Goal: Information Seeking & Learning: Learn about a topic

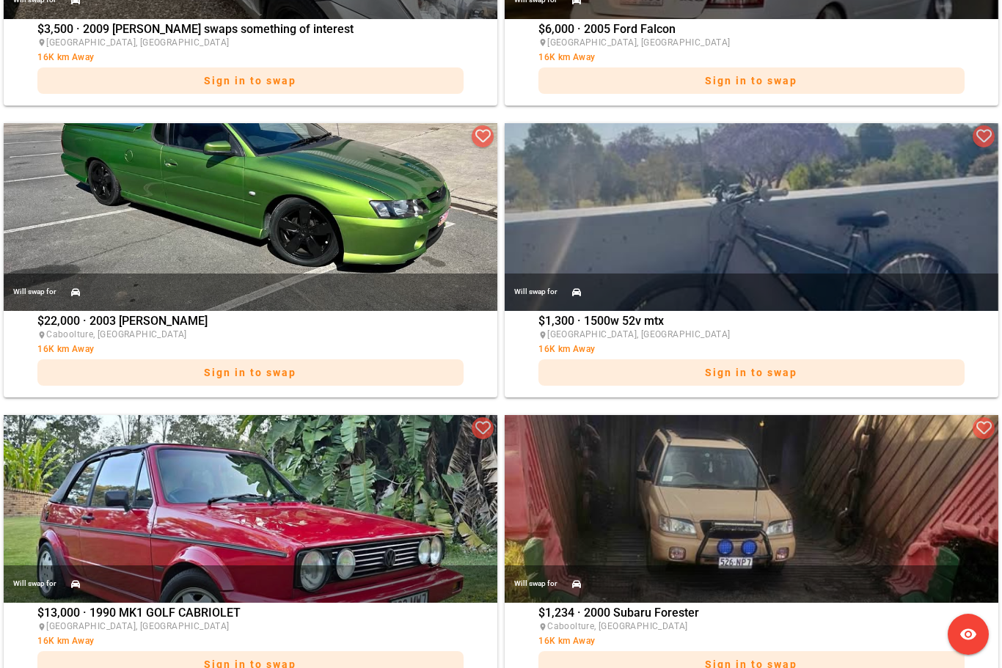
scroll to position [2153, 0]
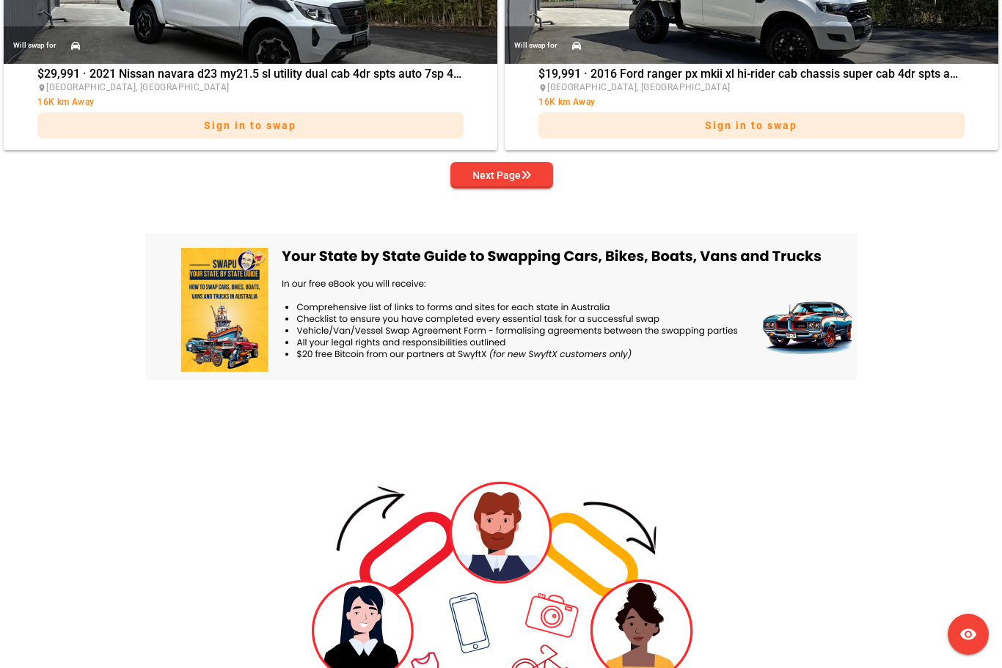
click at [495, 178] on div "Next Page" at bounding box center [501, 175] width 59 height 18
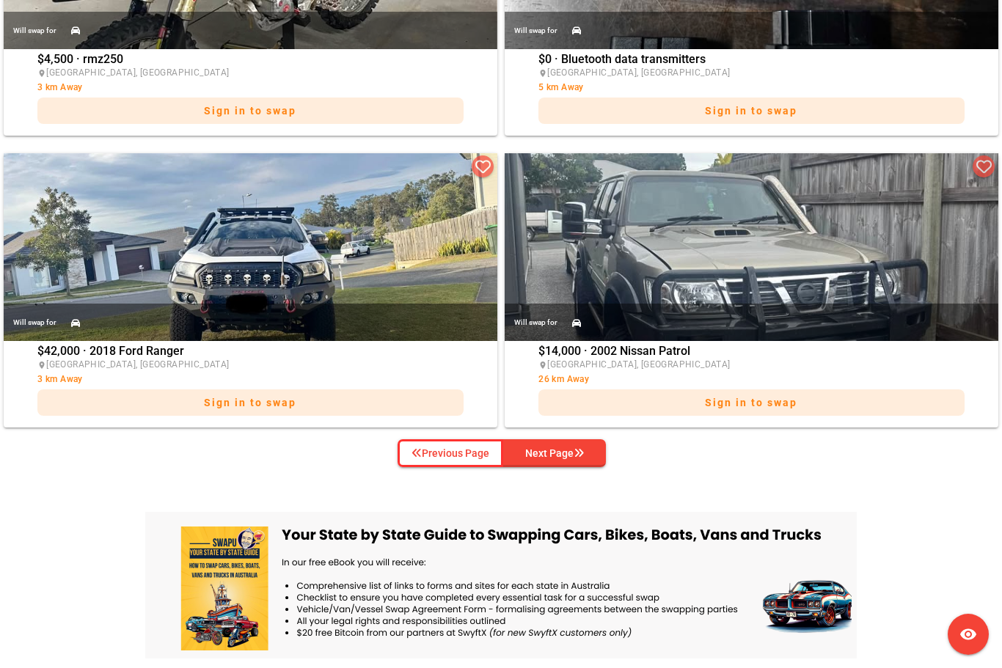
scroll to position [3290, 0]
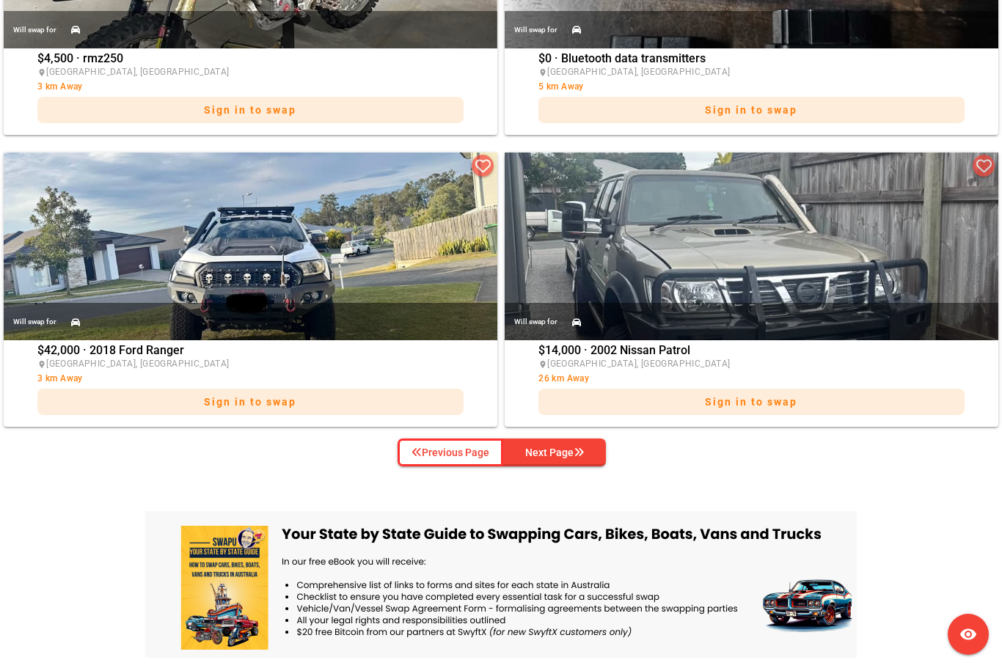
click at [572, 455] on div "Next Page" at bounding box center [554, 453] width 59 height 18
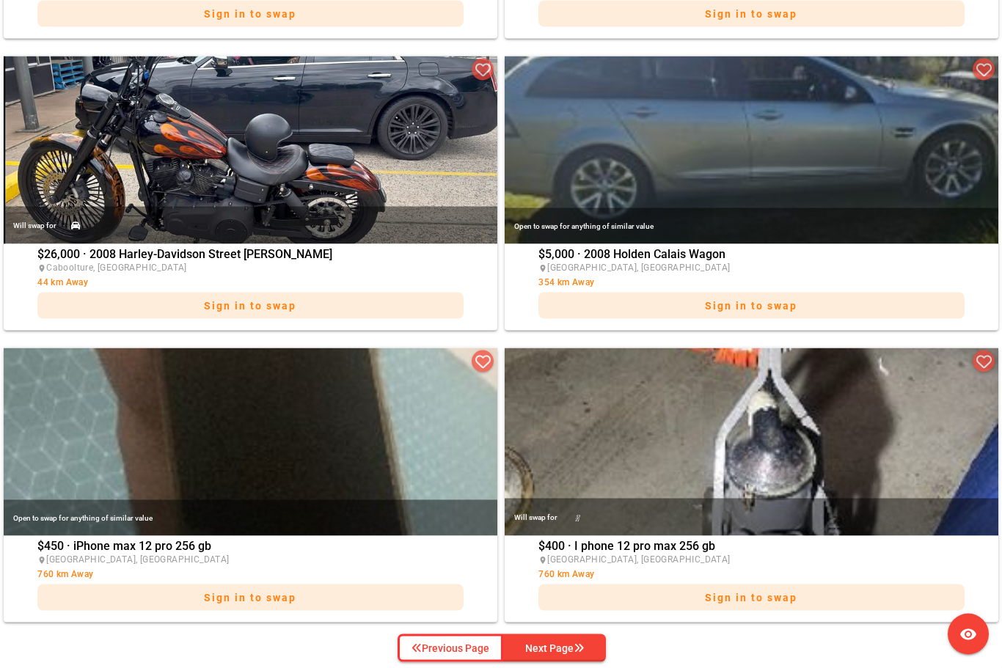
scroll to position [3096, 0]
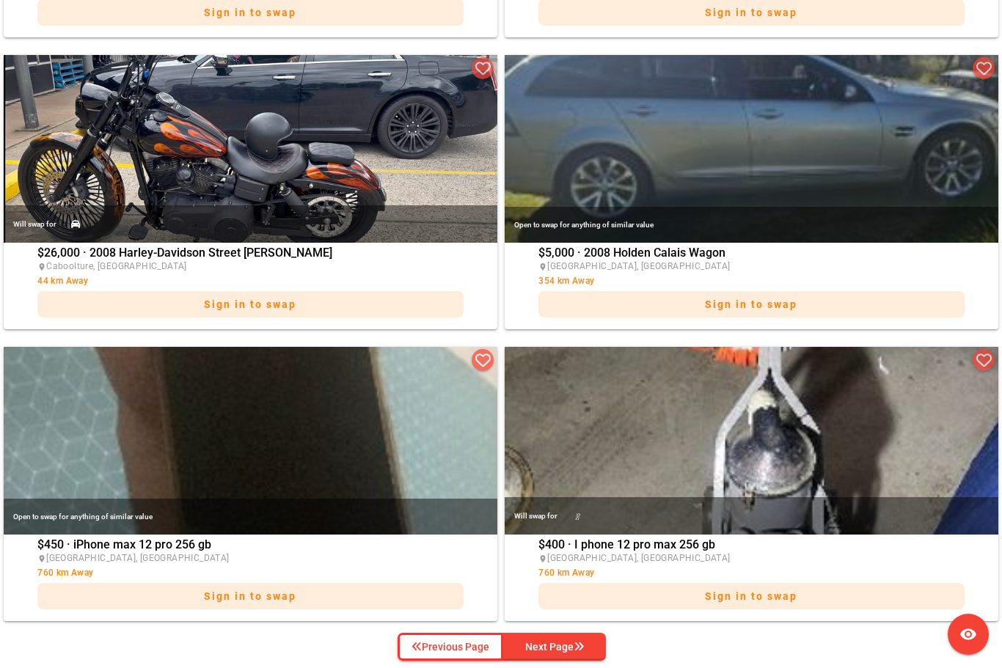
click at [575, 653] on div "Next Page" at bounding box center [554, 647] width 59 height 18
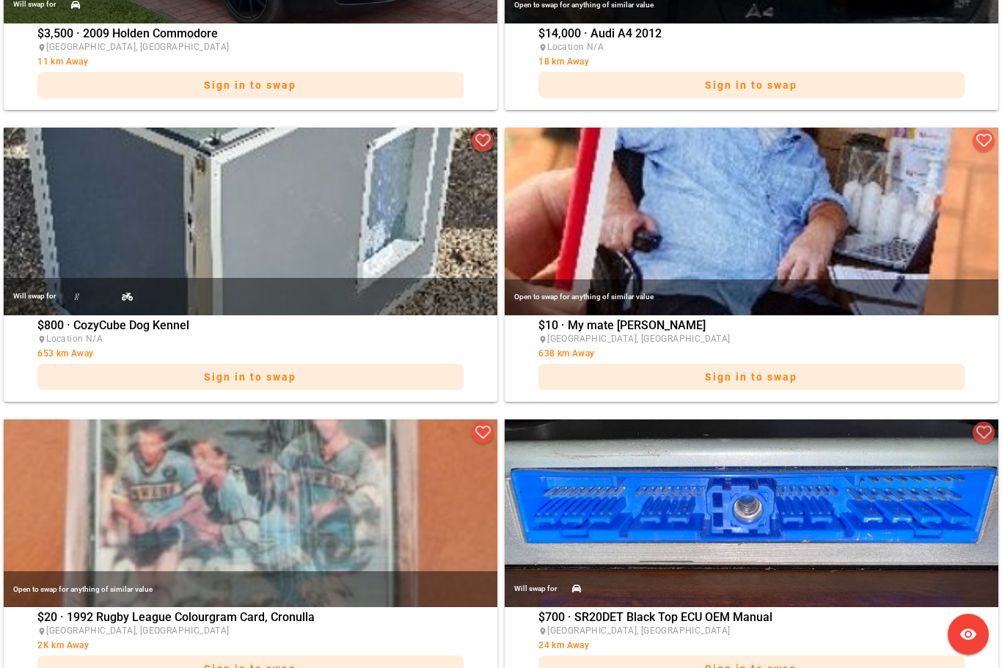
scroll to position [2440, 0]
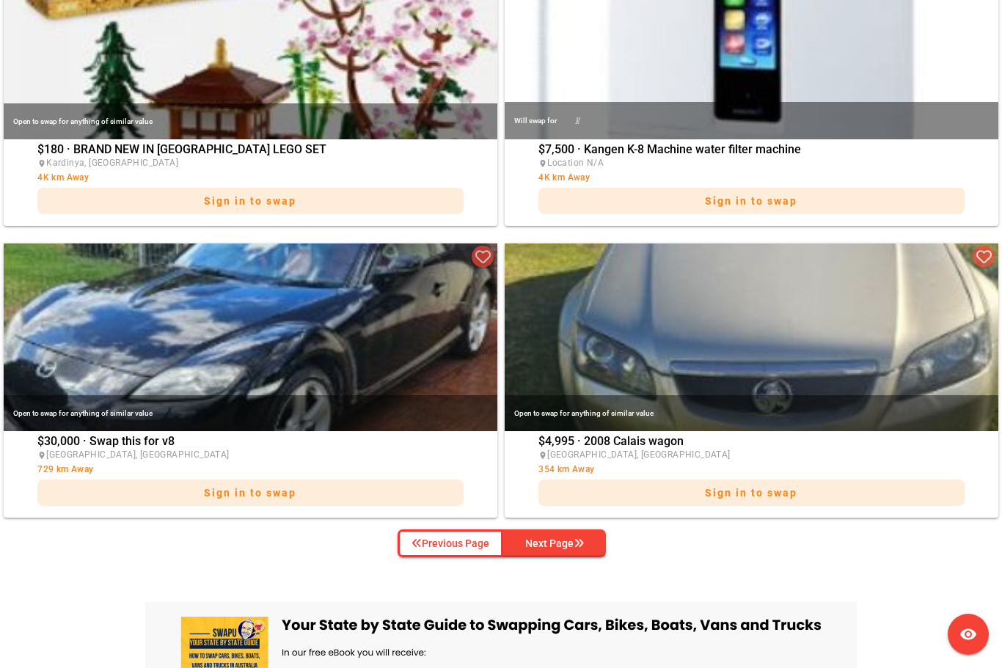
click at [565, 545] on div "Next Page" at bounding box center [554, 544] width 59 height 18
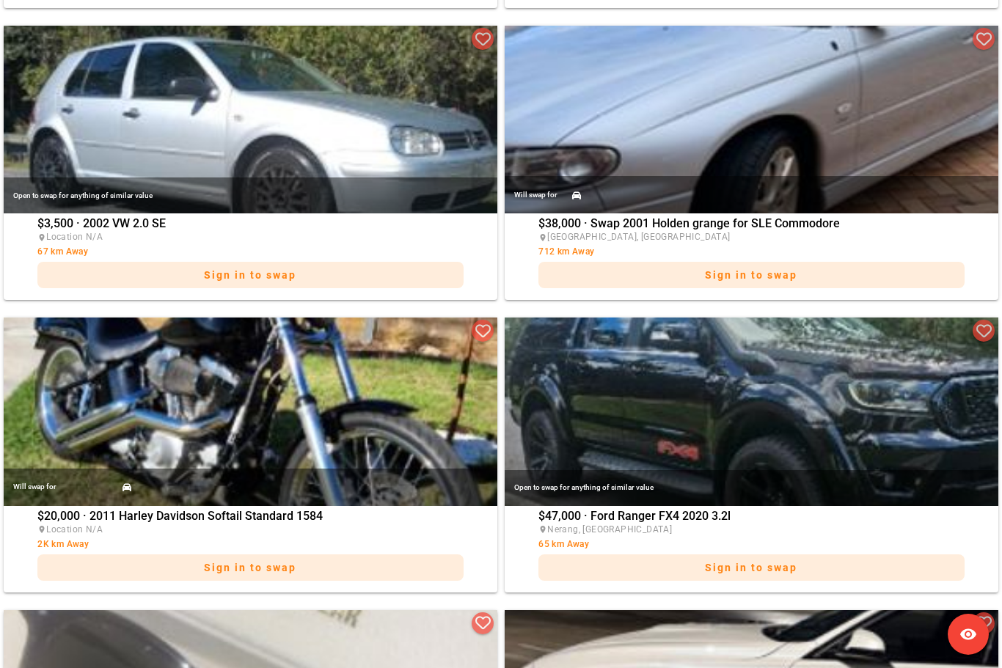
scroll to position [1374, 0]
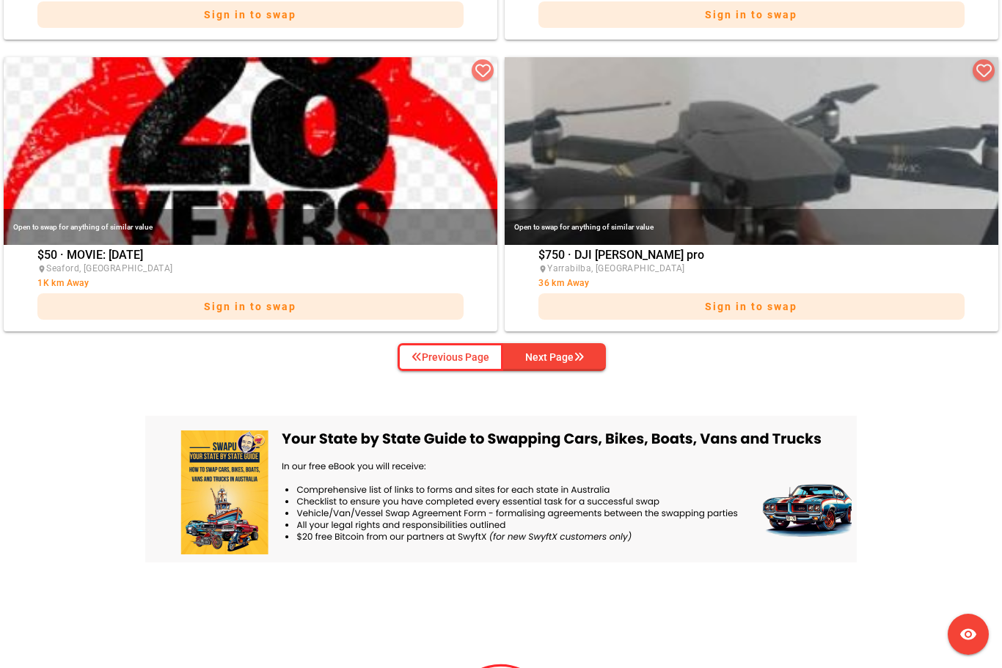
click at [573, 361] on div "Next Page" at bounding box center [554, 357] width 59 height 18
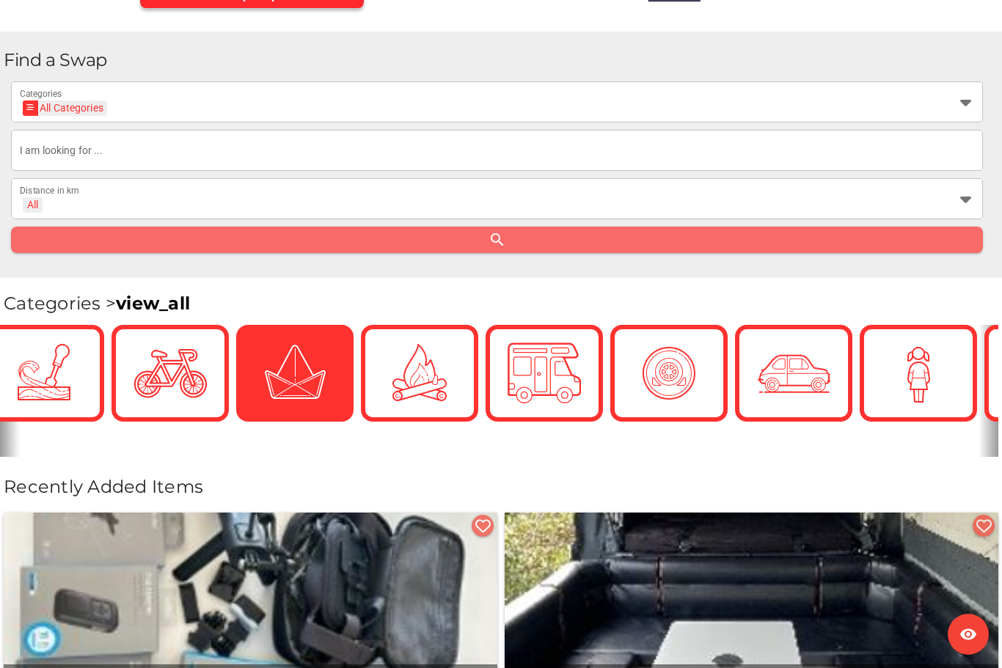
scroll to position [301, 0]
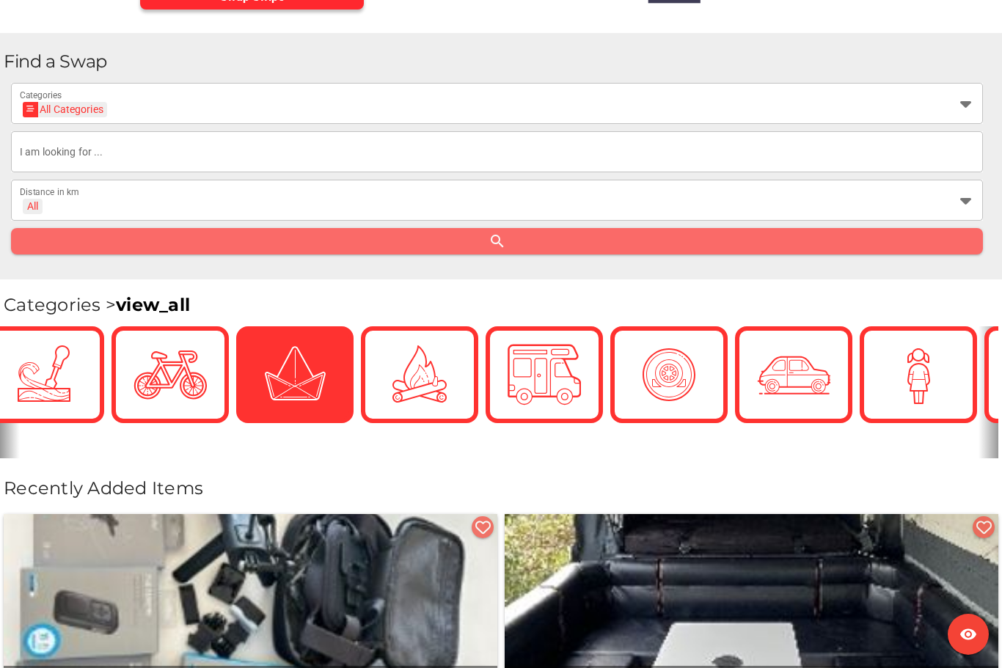
click at [969, 109] on icon at bounding box center [965, 104] width 18 height 18
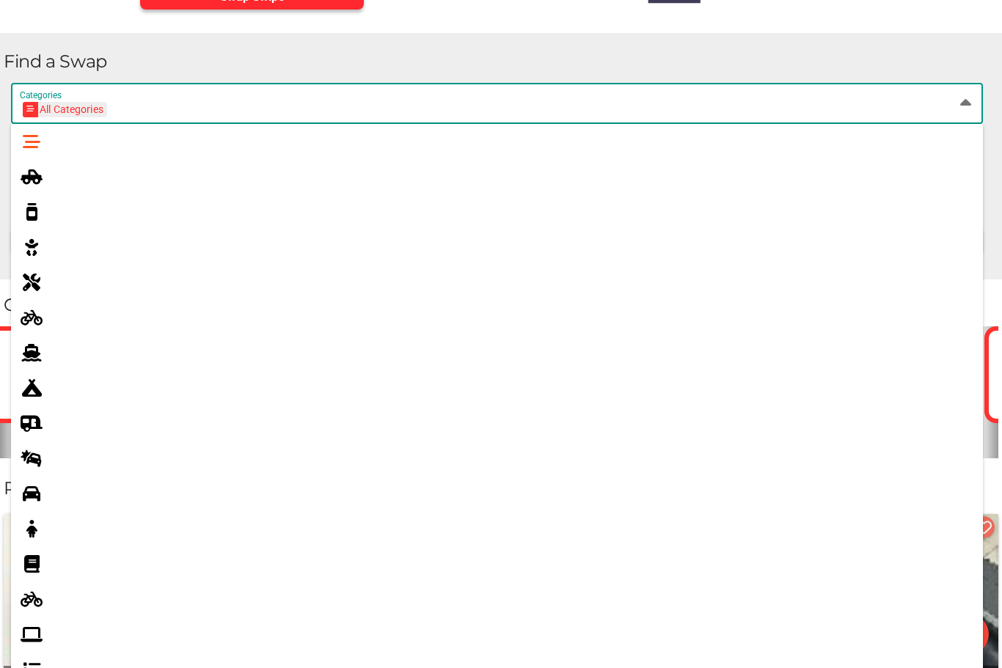
click at [171, 557] on div at bounding box center [517, 563] width 907 height 23
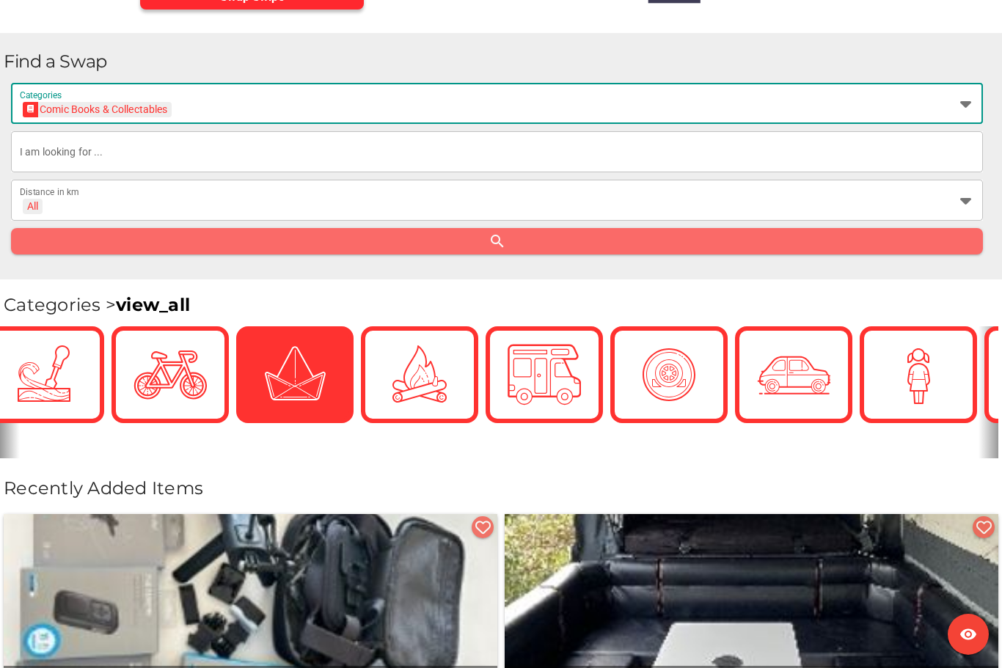
click at [974, 103] on div "Comic Books & Collectables Comic Books & Collectables Categories" at bounding box center [497, 103] width 972 height 41
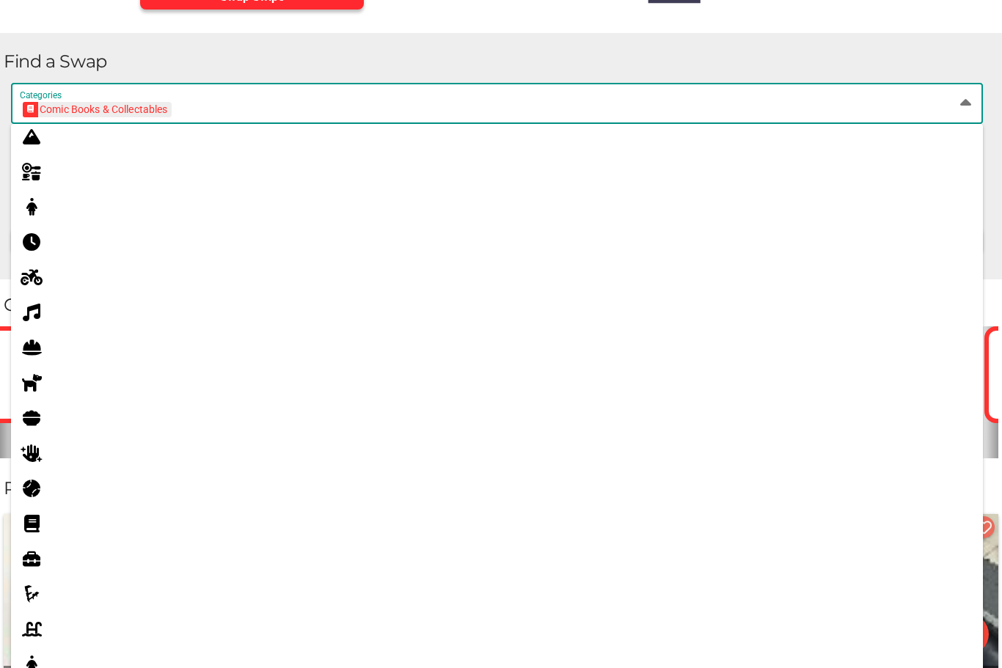
scroll to position [709, 0]
click at [209, 107] on div "Comic Books & Collectables Comic Books & Collectables" at bounding box center [484, 111] width 928 height 23
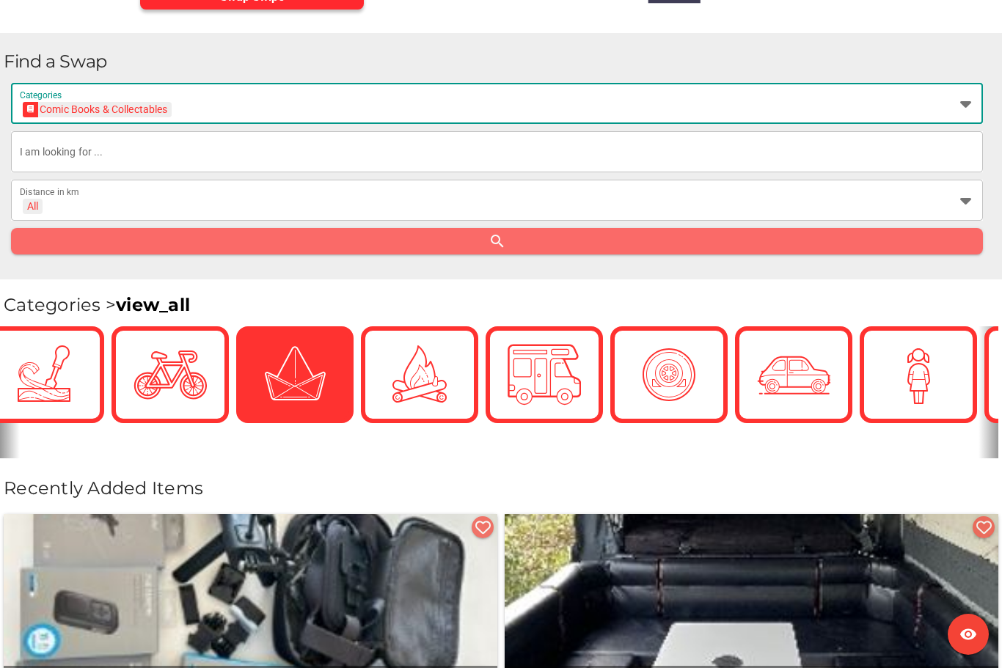
click at [158, 108] on div "Comic Books & Collectables" at bounding box center [97, 109] width 141 height 15
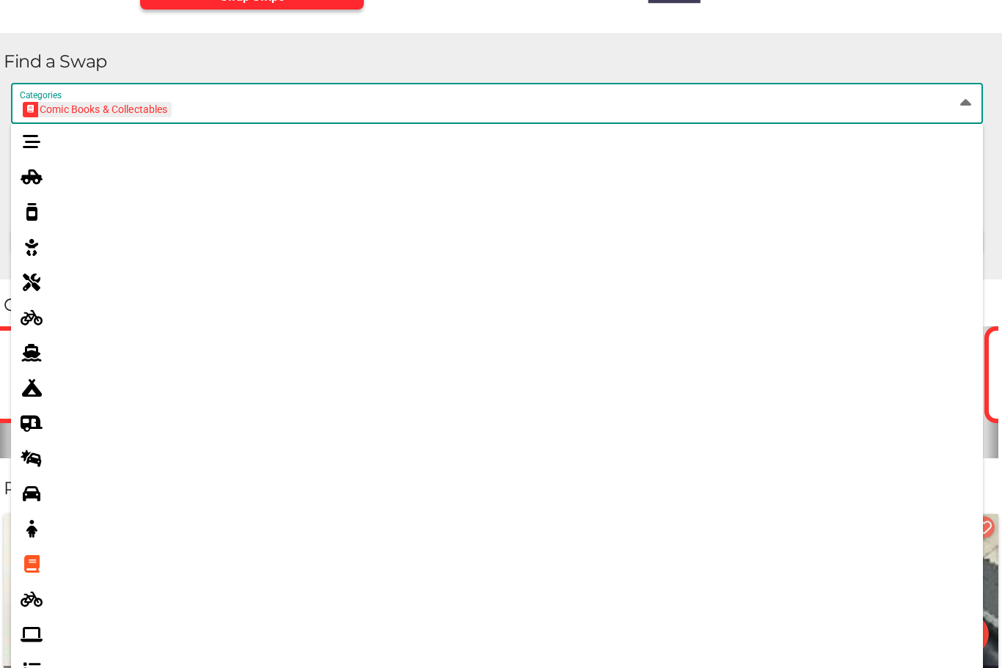
click at [201, 109] on div "Comic Books & Collectables Comic Books & Collectables" at bounding box center [484, 111] width 928 height 23
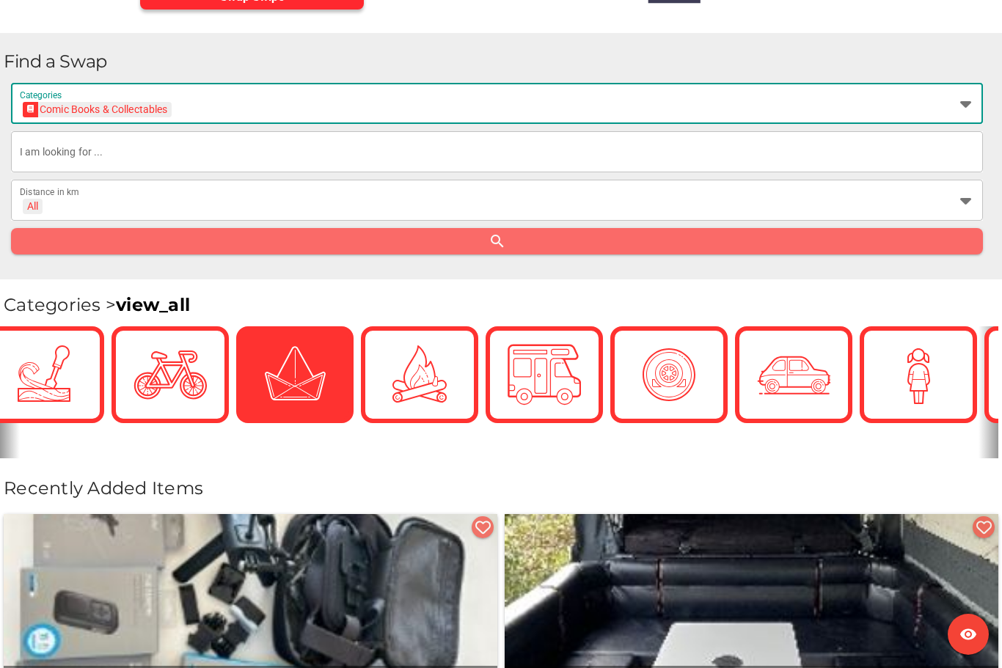
click at [183, 106] on div "Comic Books & Collectables Comic Books & Collectables" at bounding box center [484, 111] width 928 height 23
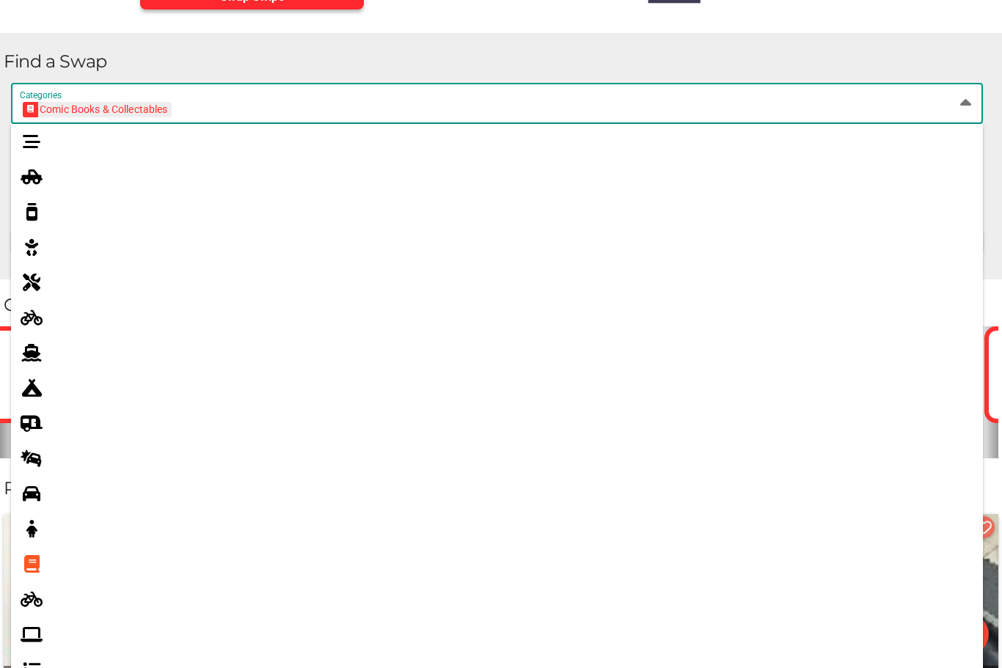
click at [40, 139] on icon at bounding box center [32, 142] width 18 height 18
type input "All Categories"
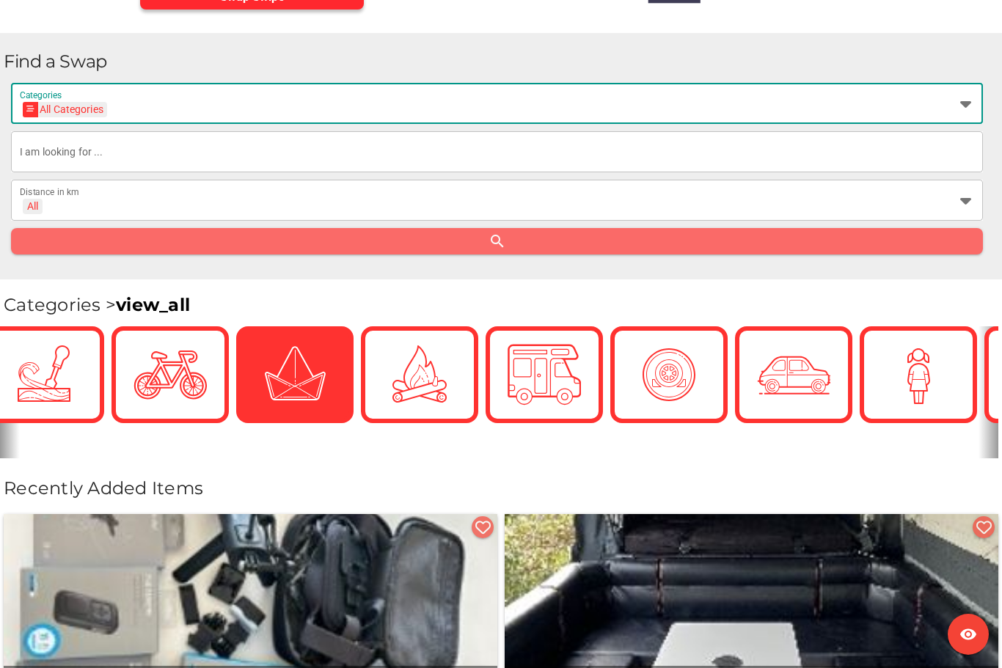
click at [130, 155] on input "text" at bounding box center [497, 151] width 954 height 41
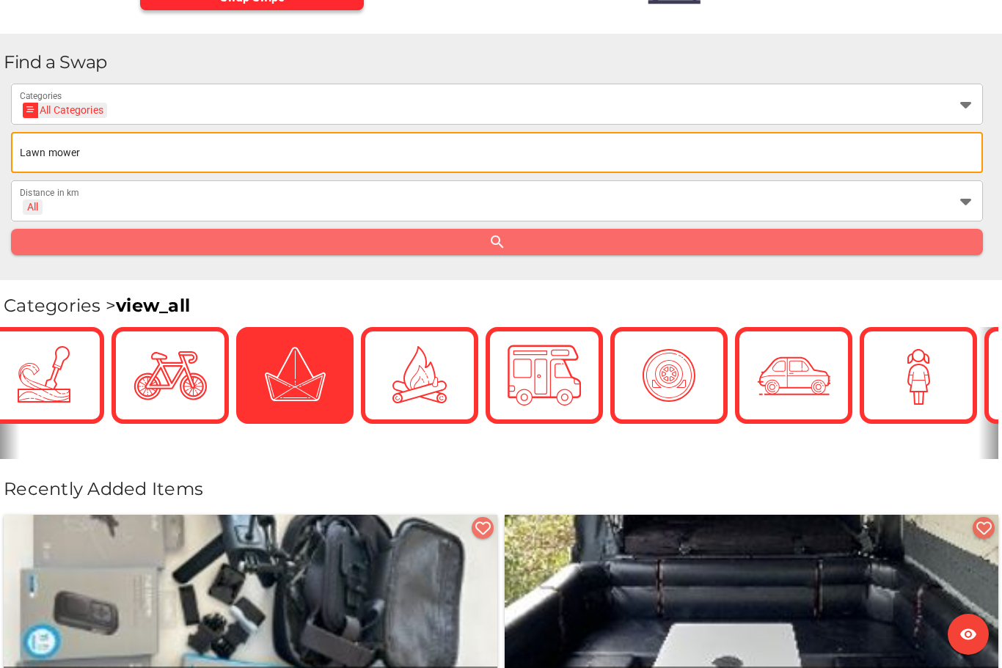
scroll to position [301, 0]
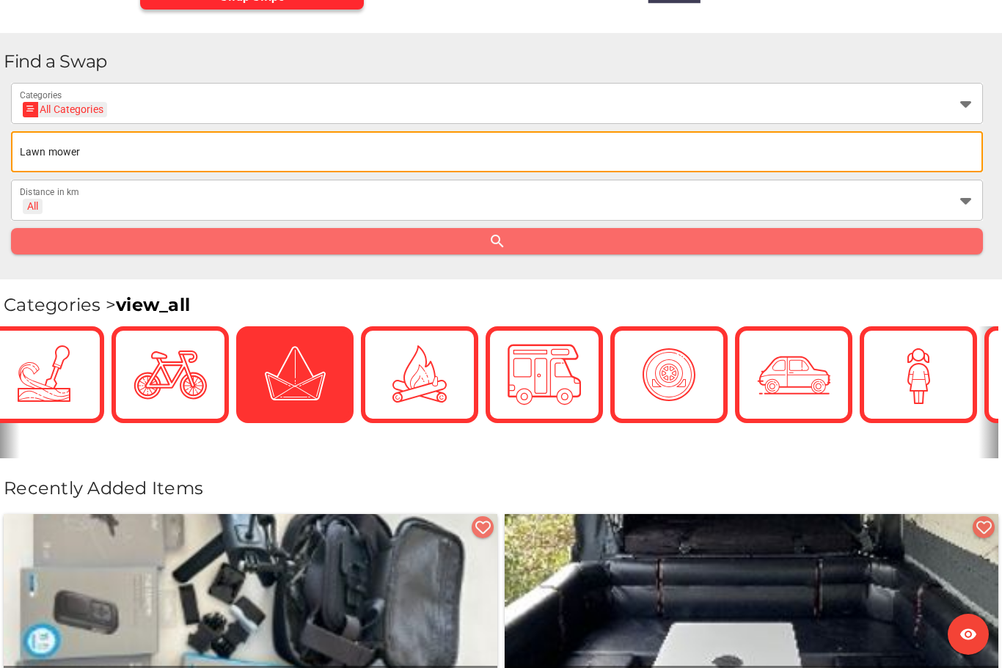
type input "Lawn mower"
click at [973, 196] on icon at bounding box center [965, 200] width 18 height 18
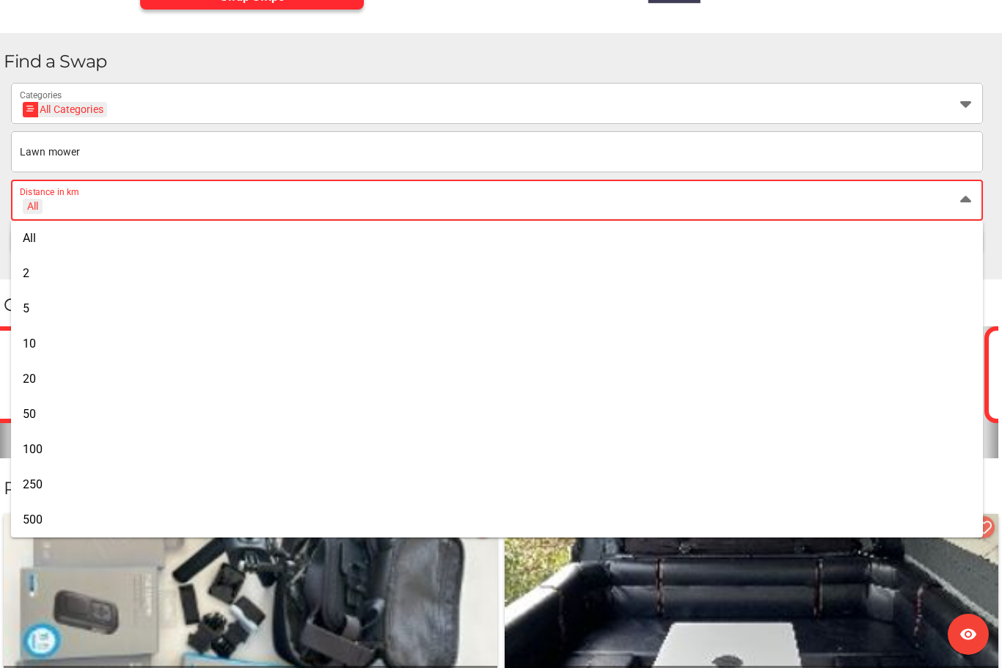
click at [959, 200] on icon at bounding box center [965, 200] width 18 height 18
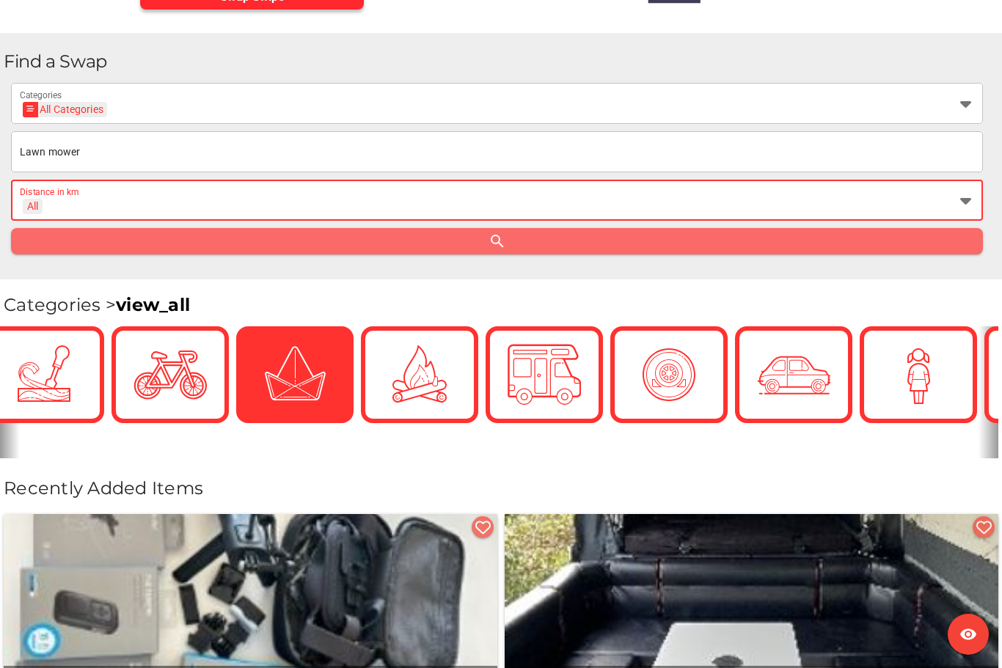
click at [968, 205] on icon at bounding box center [965, 200] width 18 height 18
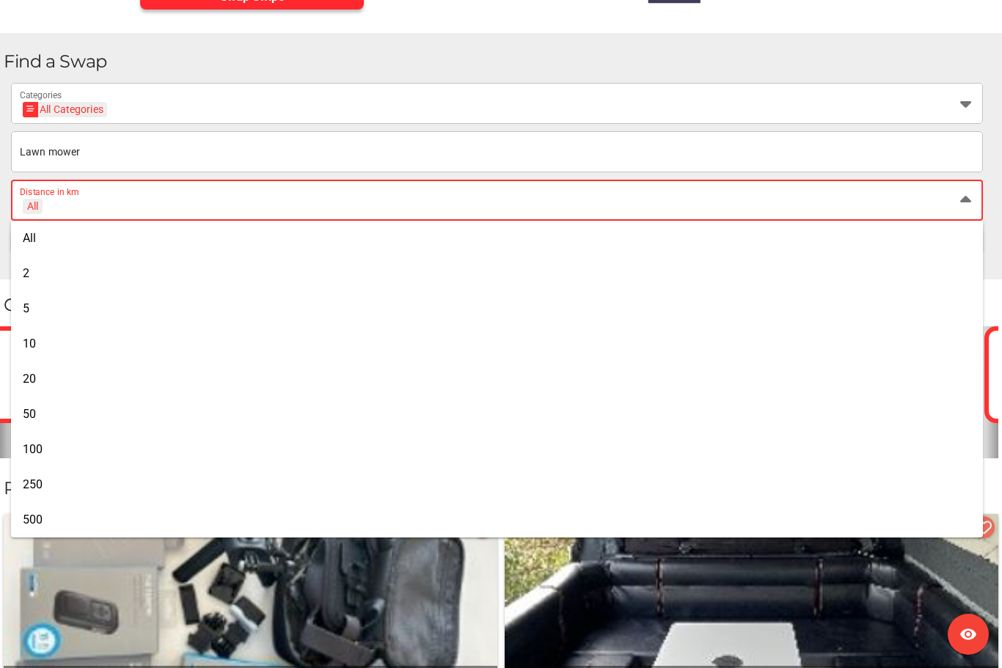
click at [41, 417] on div "50" at bounding box center [497, 414] width 948 height 14
type input "+ 50 km"
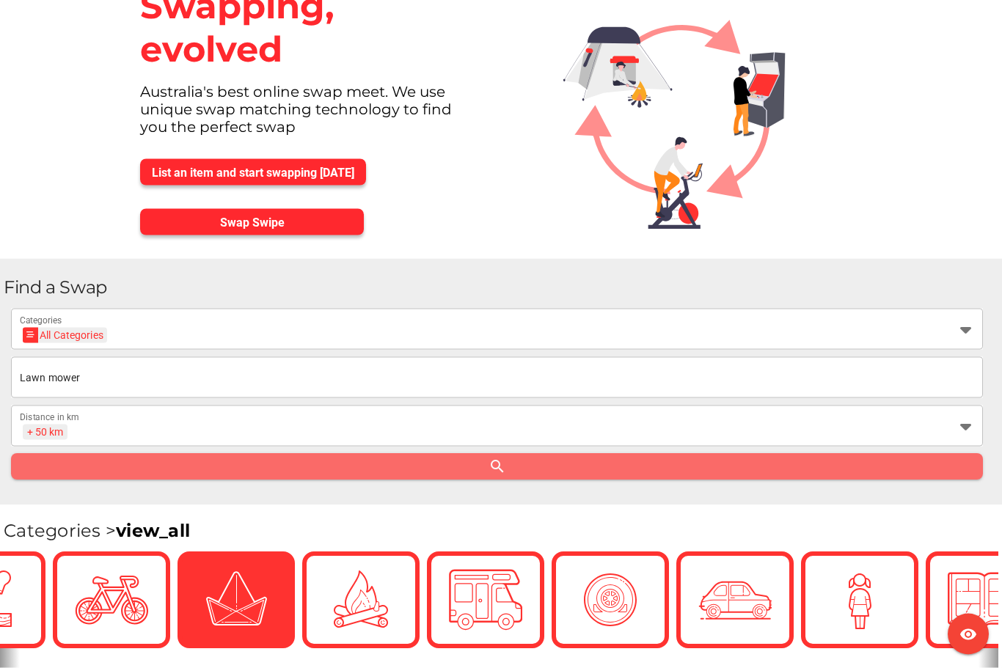
scroll to position [78, 0]
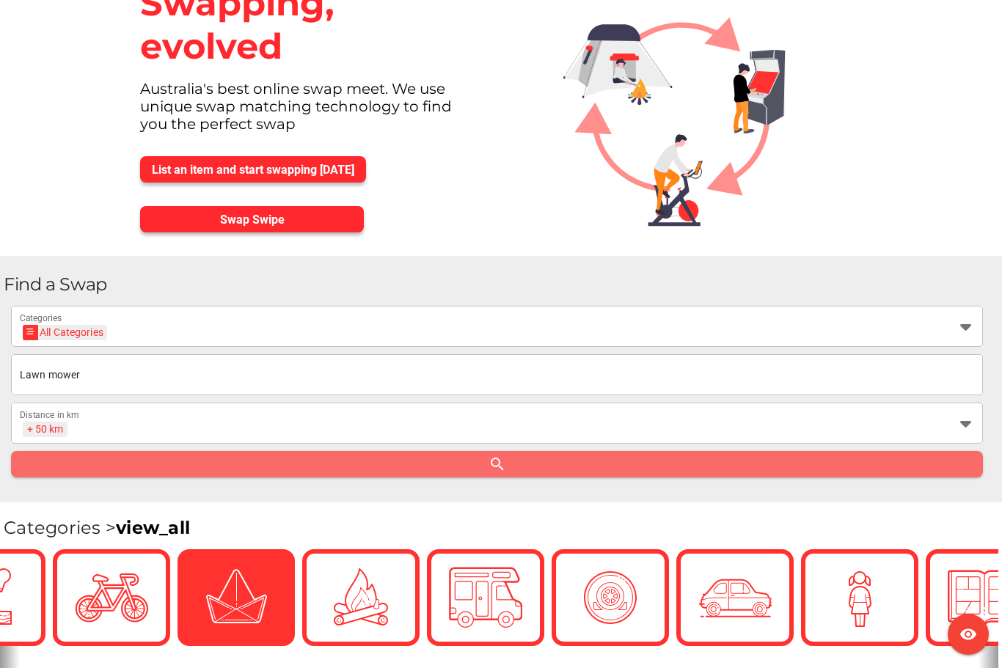
click at [962, 330] on icon at bounding box center [965, 327] width 18 height 18
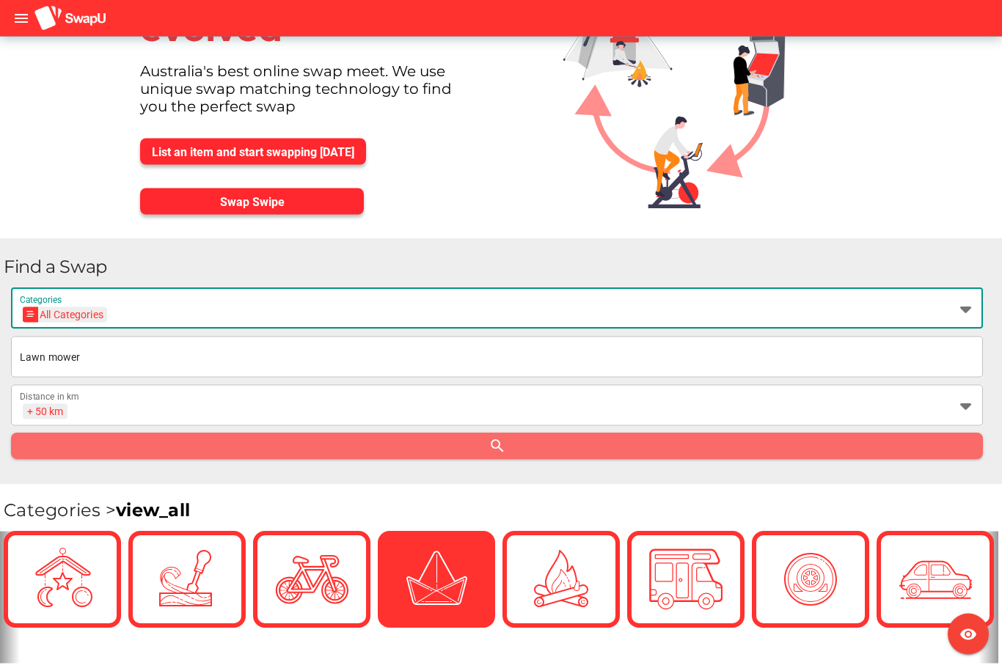
scroll to position [0, 0]
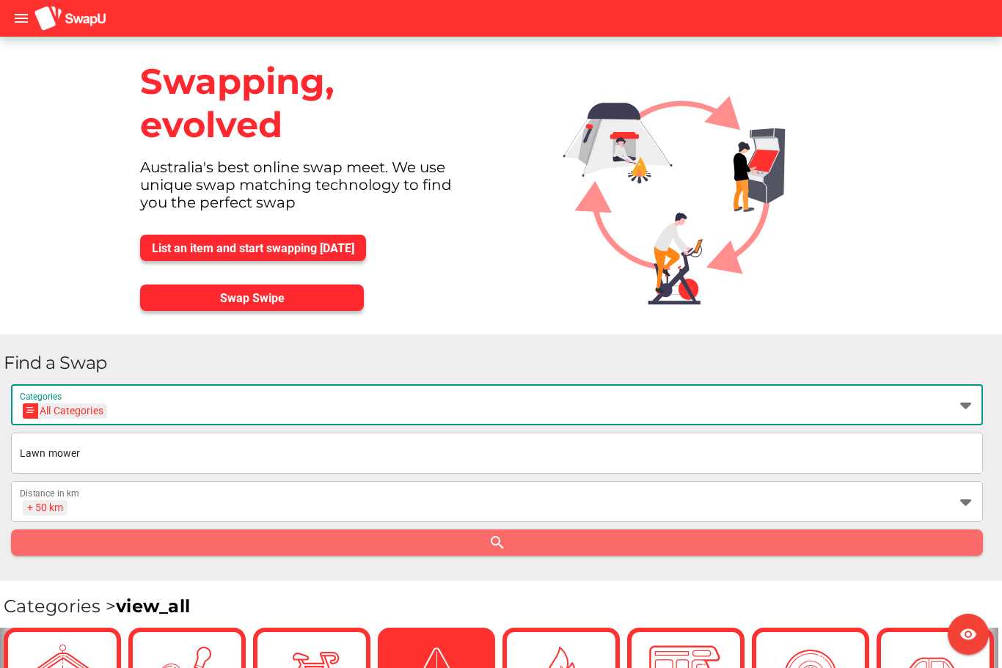
click at [175, 403] on div "All Categories All Categories" at bounding box center [484, 413] width 928 height 23
click at [289, 301] on span "Swap Swipe" at bounding box center [252, 297] width 200 height 21
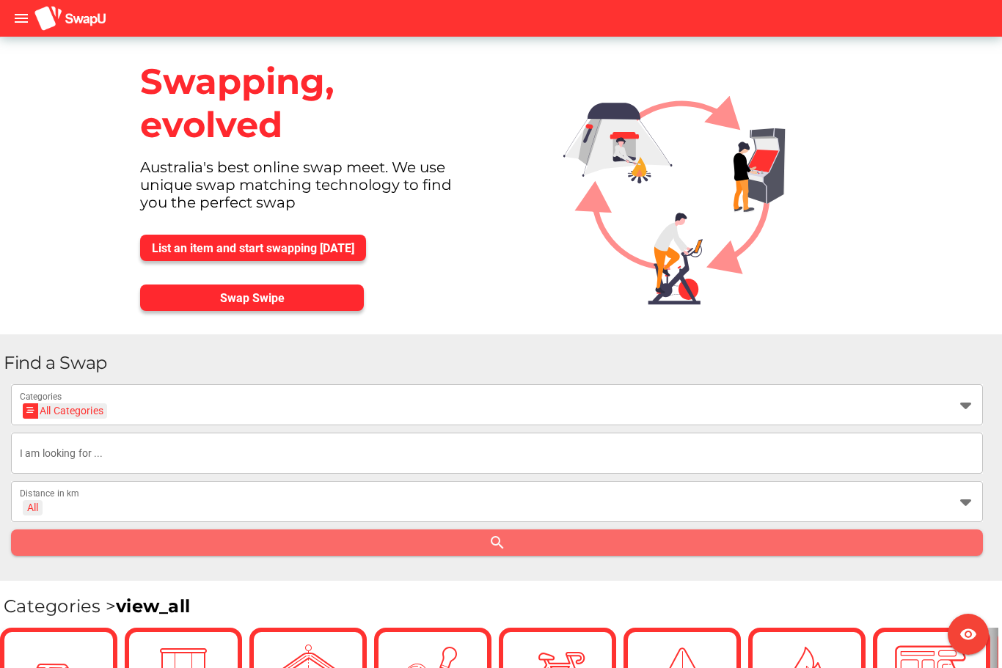
click at [117, 450] on input "text" at bounding box center [497, 453] width 954 height 41
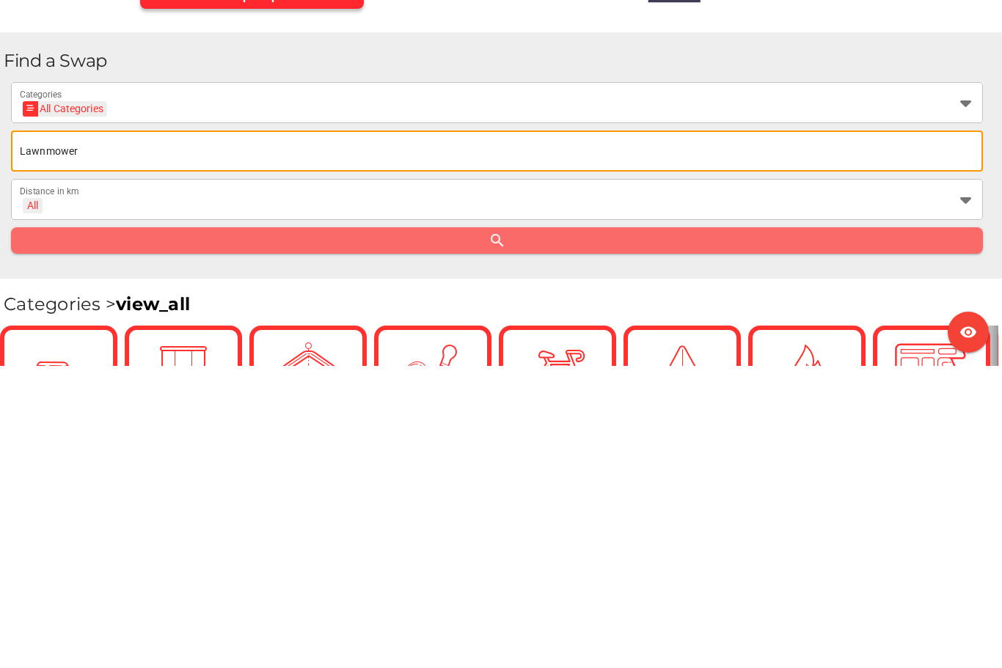
type input "Lawnmower"
click at [962, 493] on icon at bounding box center [965, 502] width 18 height 18
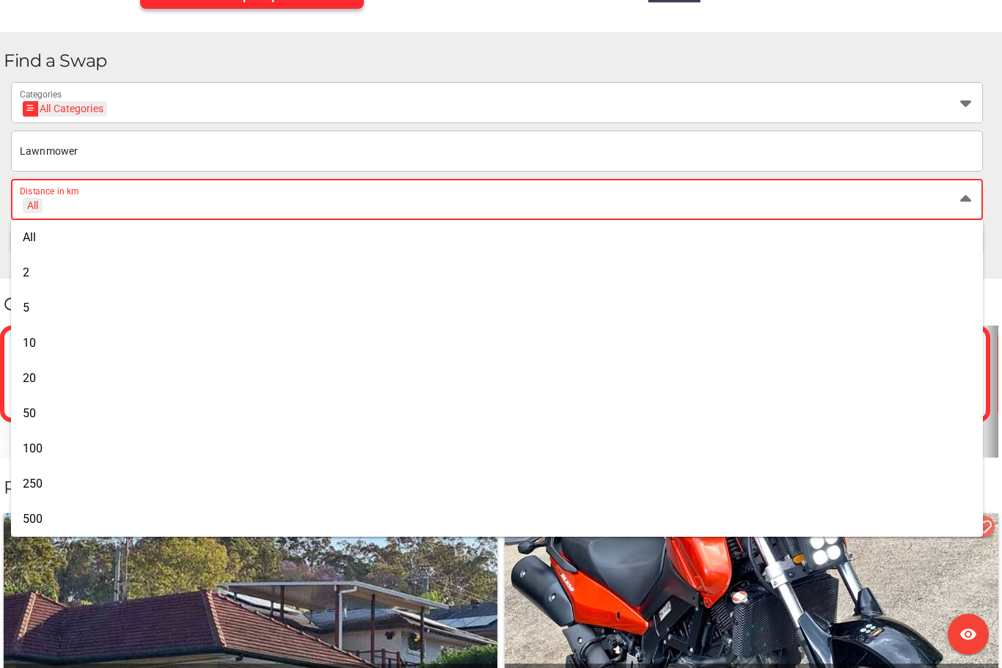
click at [36, 413] on div "50" at bounding box center [497, 413] width 948 height 14
type input "+ 50 km"
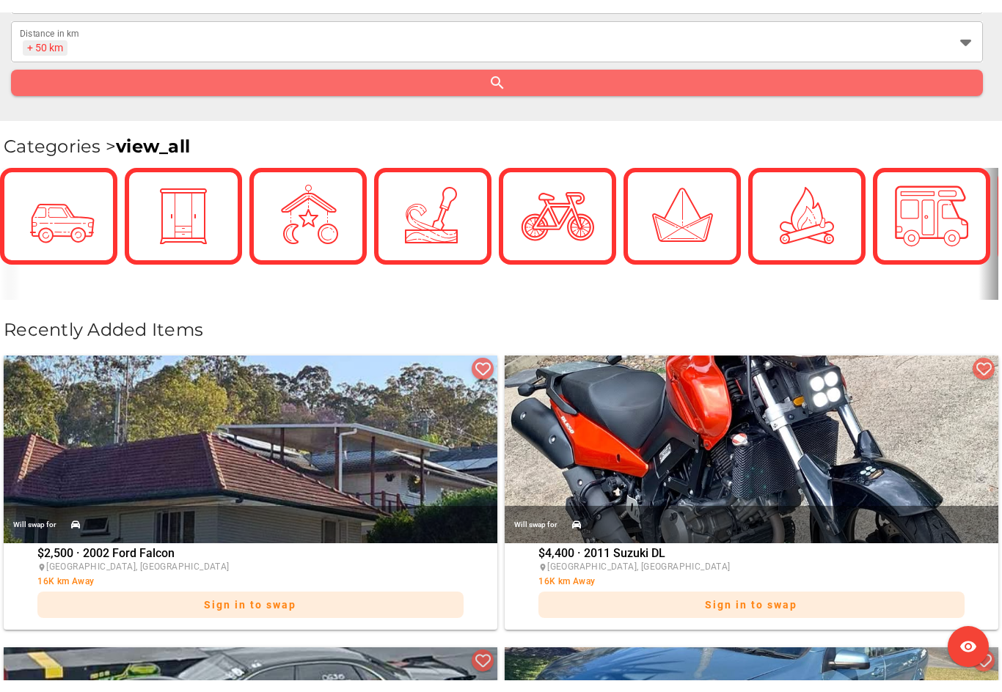
scroll to position [0, 0]
